Goal: Task Accomplishment & Management: Manage account settings

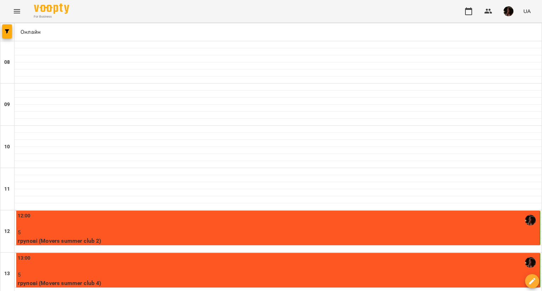
scroll to position [111, 0]
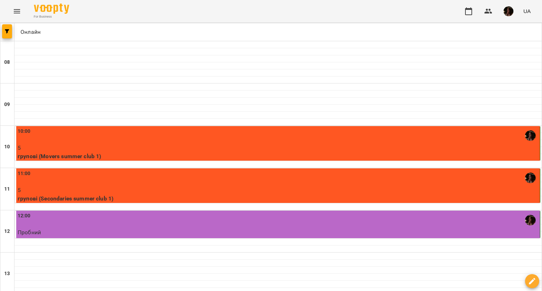
scroll to position [282, 0]
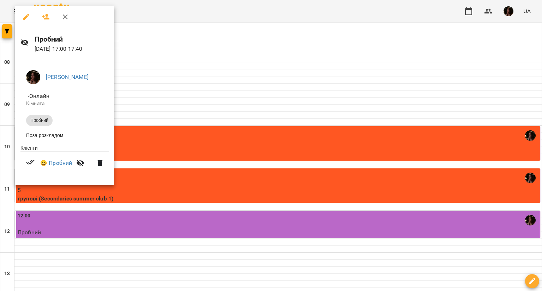
click at [22, 20] on icon "button" at bounding box center [26, 17] width 8 height 8
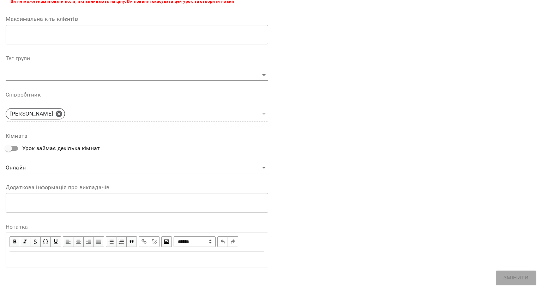
scroll to position [178, 0]
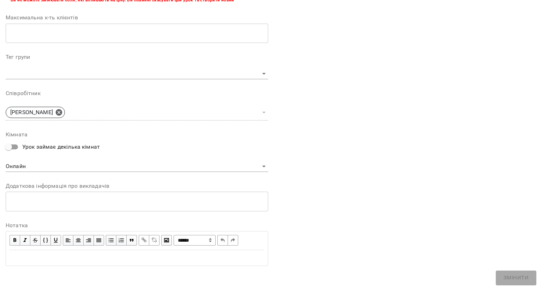
click at [19, 82] on div "**********" at bounding box center [137, 60] width 262 height 421
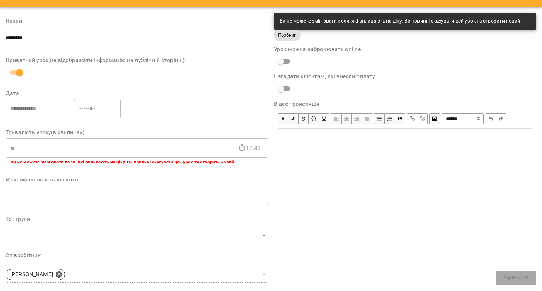
scroll to position [0, 0]
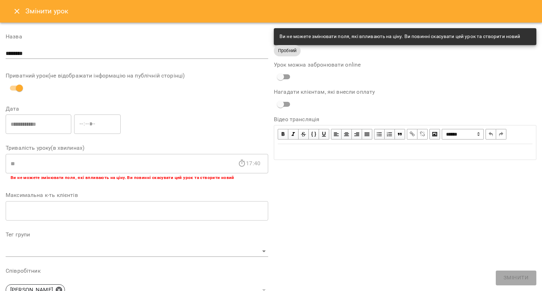
click at [23, 12] on button "Close" at bounding box center [16, 11] width 17 height 17
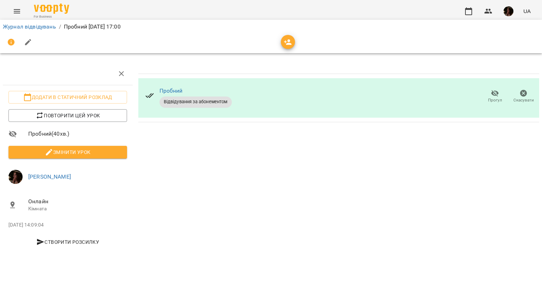
click at [529, 98] on span "Скасувати" at bounding box center [523, 100] width 20 height 6
click at [522, 96] on icon "button" at bounding box center [523, 93] width 7 height 7
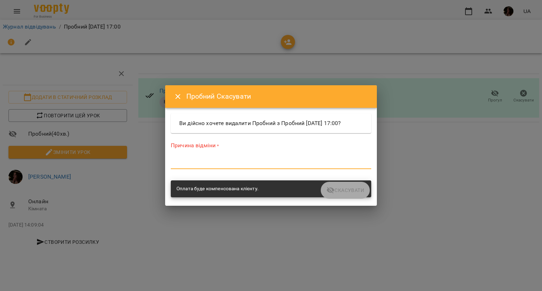
click at [252, 167] on textarea at bounding box center [271, 163] width 200 height 7
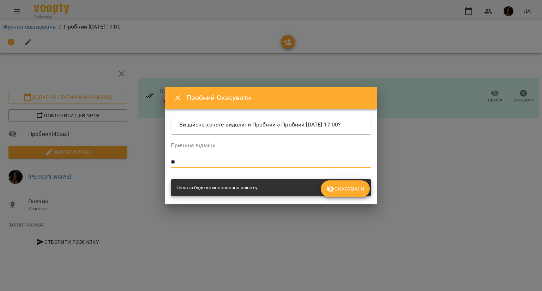
type textarea "*"
type textarea "**********"
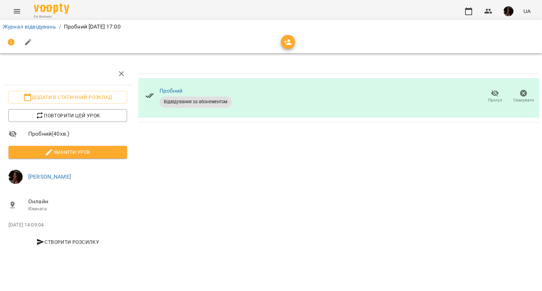
click at [522, 96] on icon "button" at bounding box center [523, 93] width 7 height 7
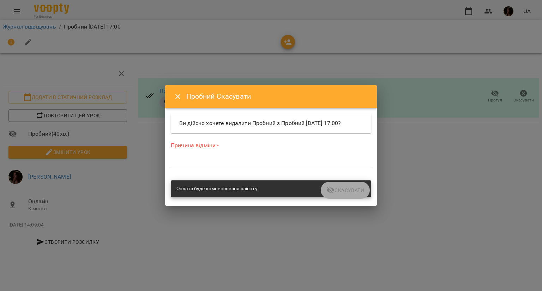
click at [240, 164] on div "*" at bounding box center [271, 163] width 200 height 11
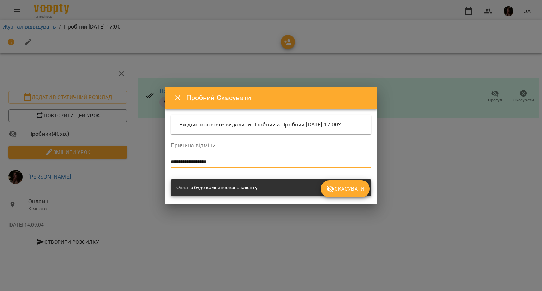
type textarea "**********"
click at [341, 193] on span "Скасувати" at bounding box center [345, 189] width 38 height 8
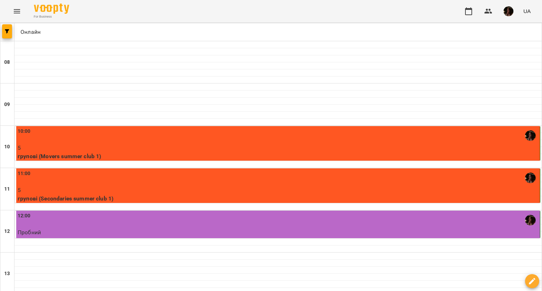
scroll to position [106, 0]
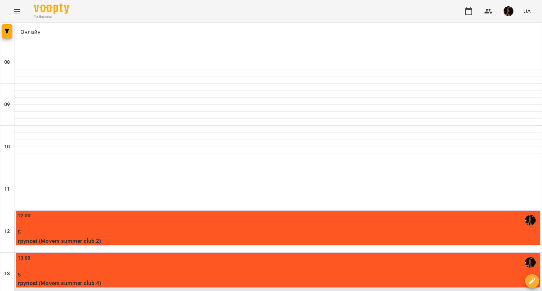
scroll to position [71, 0]
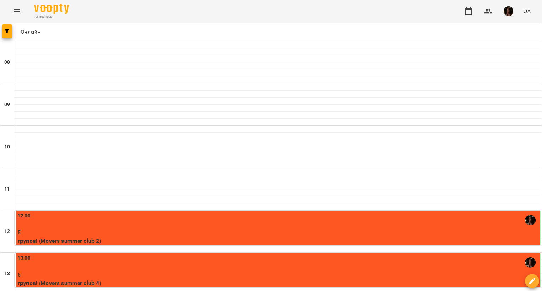
click at [31, 14] on div "For Business" at bounding box center [50, 12] width 38 height 16
